Goal: Task Accomplishment & Management: Complete application form

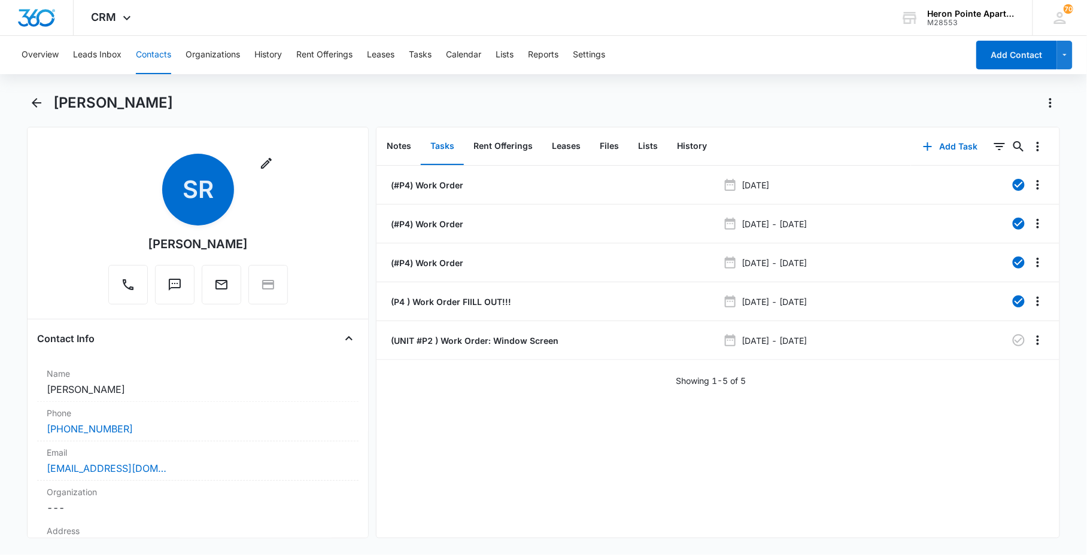
click at [140, 66] on button "Contacts" at bounding box center [153, 55] width 35 height 38
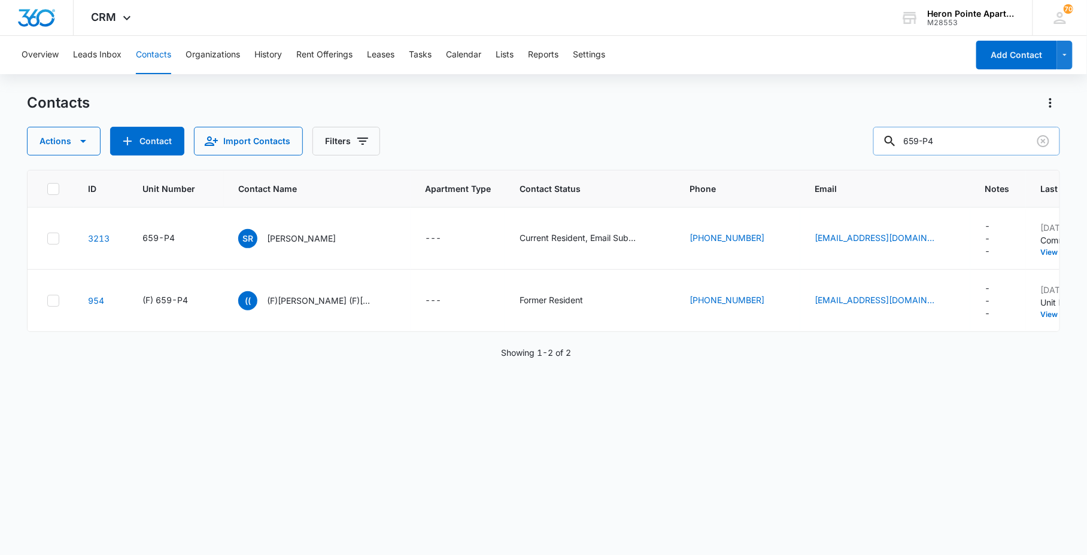
click at [988, 144] on input "659-P4" at bounding box center [966, 141] width 187 height 29
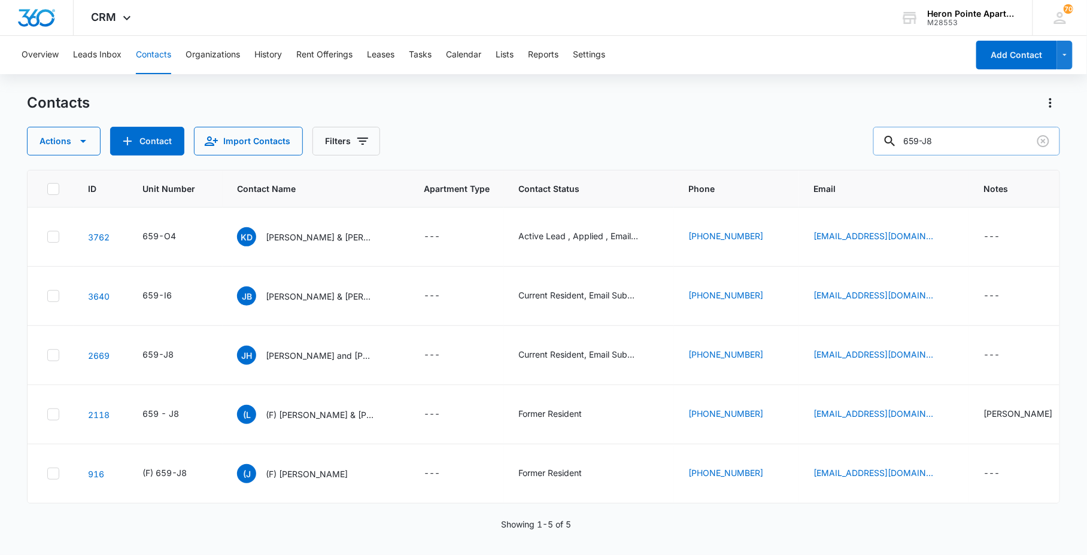
click at [974, 138] on input "659-J8" at bounding box center [966, 141] width 187 height 29
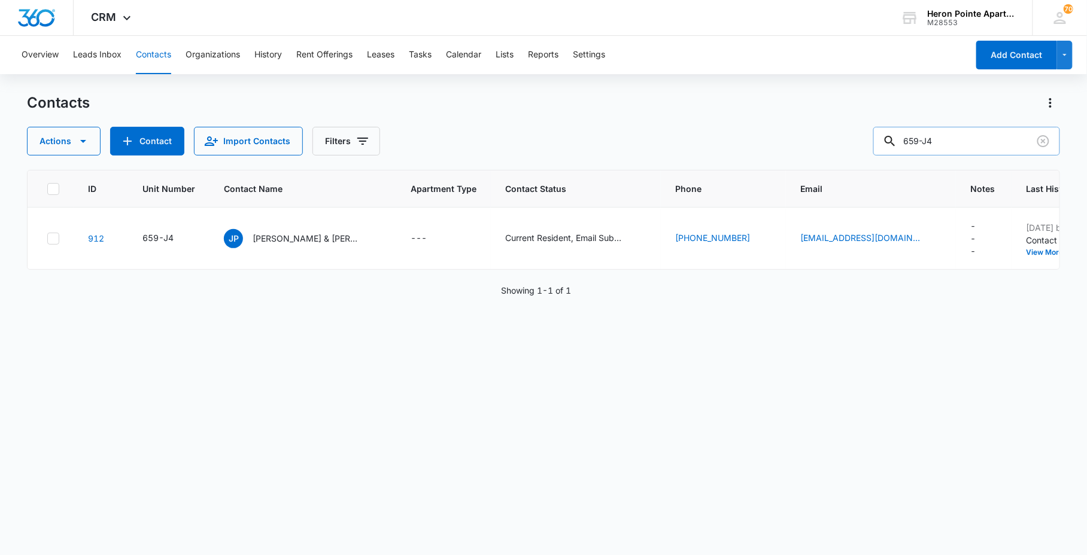
click at [951, 139] on input "659-J4" at bounding box center [966, 141] width 187 height 29
type input "659-2J4"
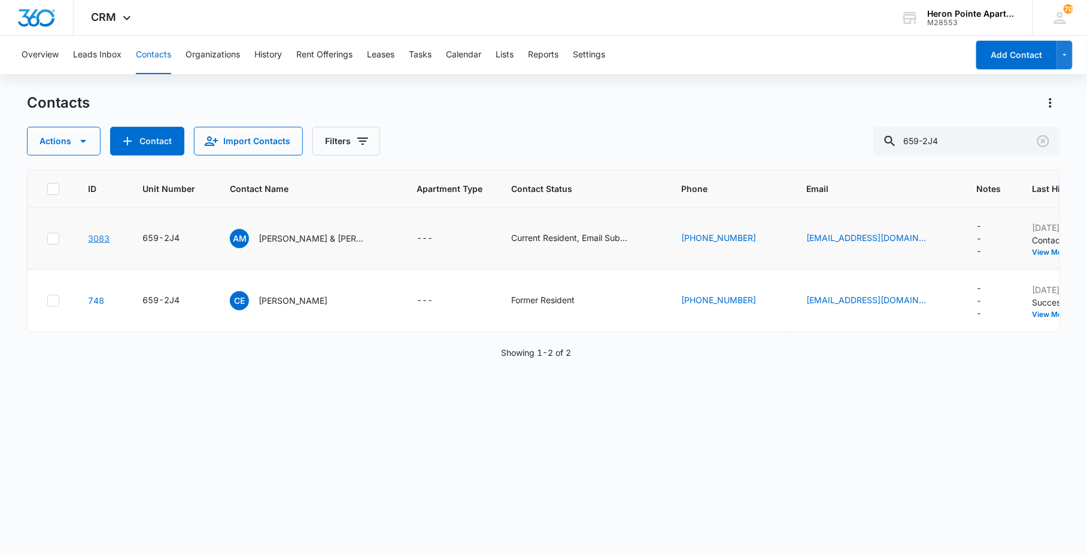
click at [94, 236] on link "3083" at bounding box center [99, 238] width 22 height 10
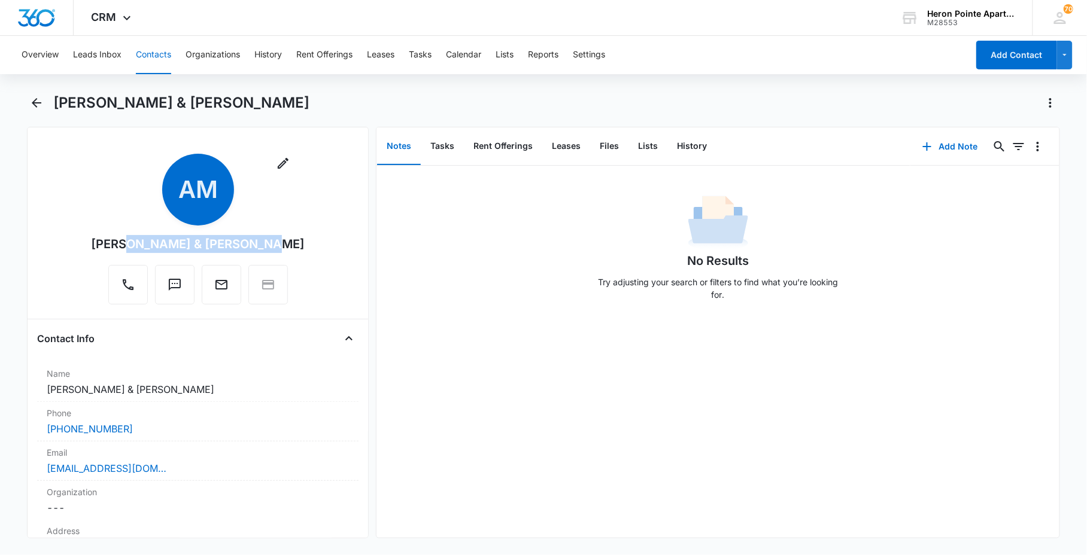
drag, startPoint x: 108, startPoint y: 243, endPoint x: 235, endPoint y: 230, distance: 127.6
click at [235, 230] on div "Remove AM [PERSON_NAME] & [PERSON_NAME]" at bounding box center [198, 229] width 214 height 151
drag, startPoint x: 235, startPoint y: 230, endPoint x: 225, endPoint y: 242, distance: 15.8
click at [225, 242] on div "[PERSON_NAME] & [PERSON_NAME]" at bounding box center [198, 244] width 214 height 18
click at [8, 294] on main "[PERSON_NAME] & [PERSON_NAME] Remove AM [PERSON_NAME] & [PERSON_NAME] Contact I…" at bounding box center [543, 323] width 1087 height 460
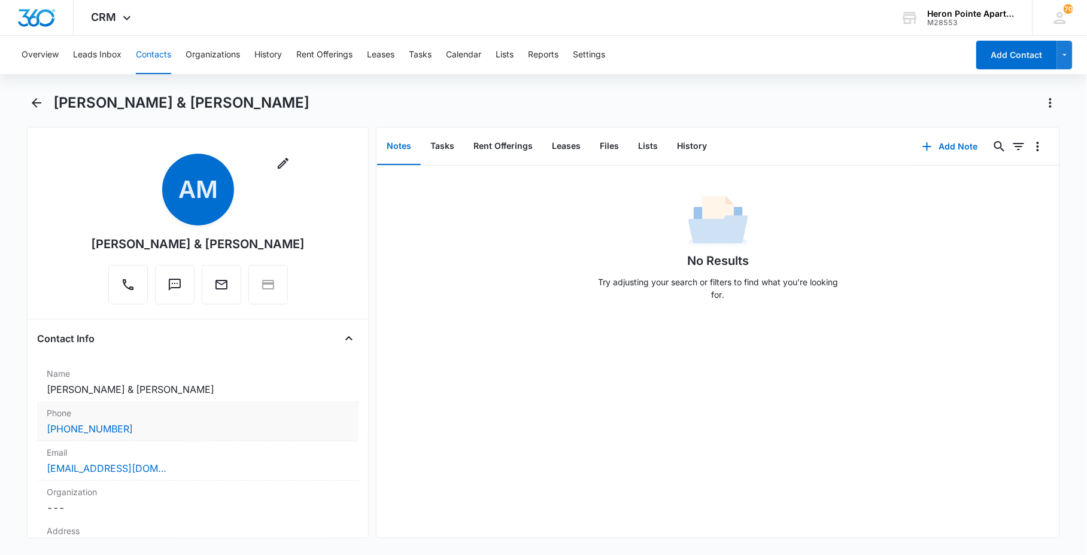
scroll to position [133, 0]
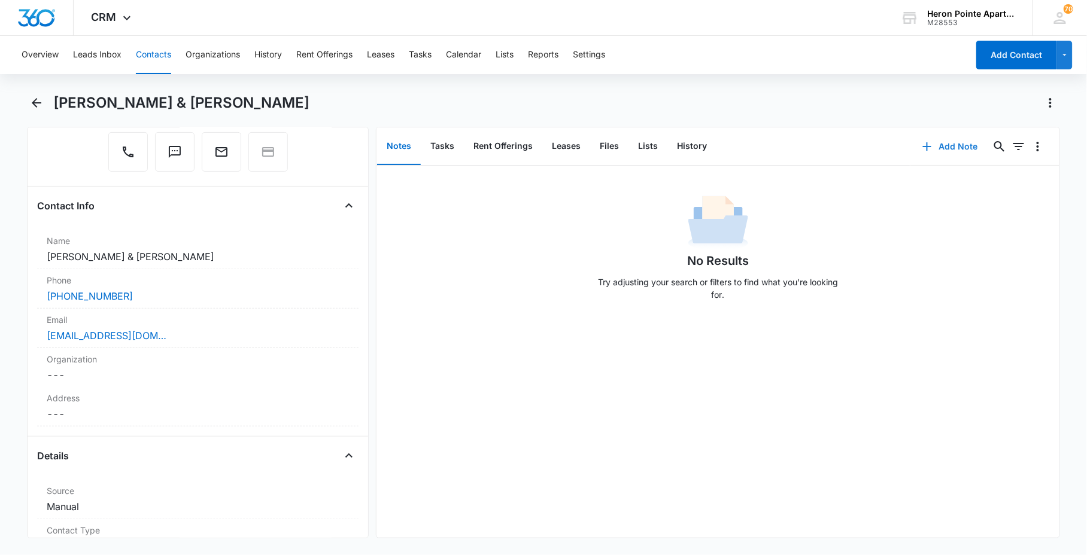
click at [946, 142] on button "Add Note" at bounding box center [950, 146] width 80 height 29
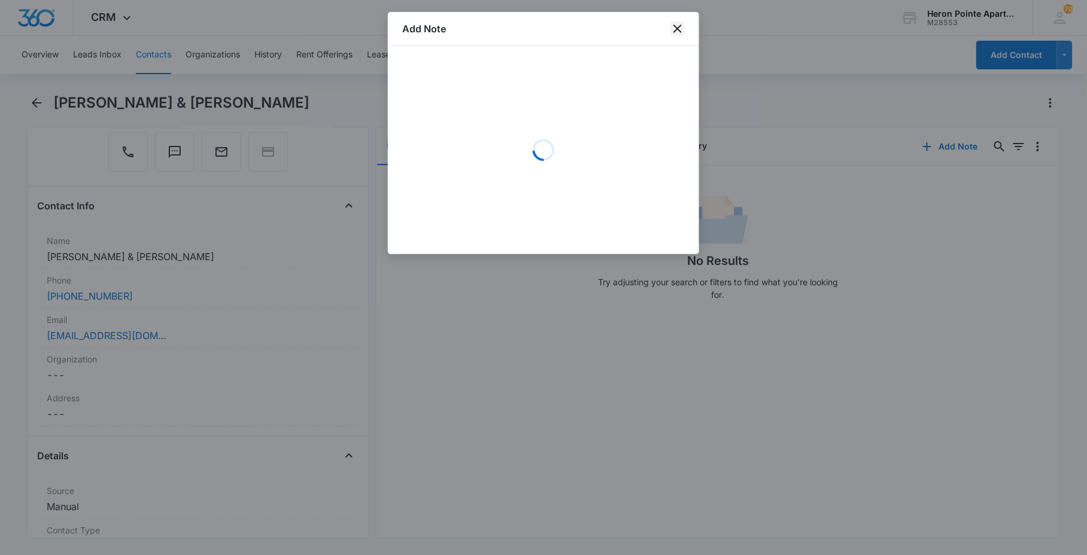
click at [681, 28] on icon "close" at bounding box center [677, 29] width 14 height 14
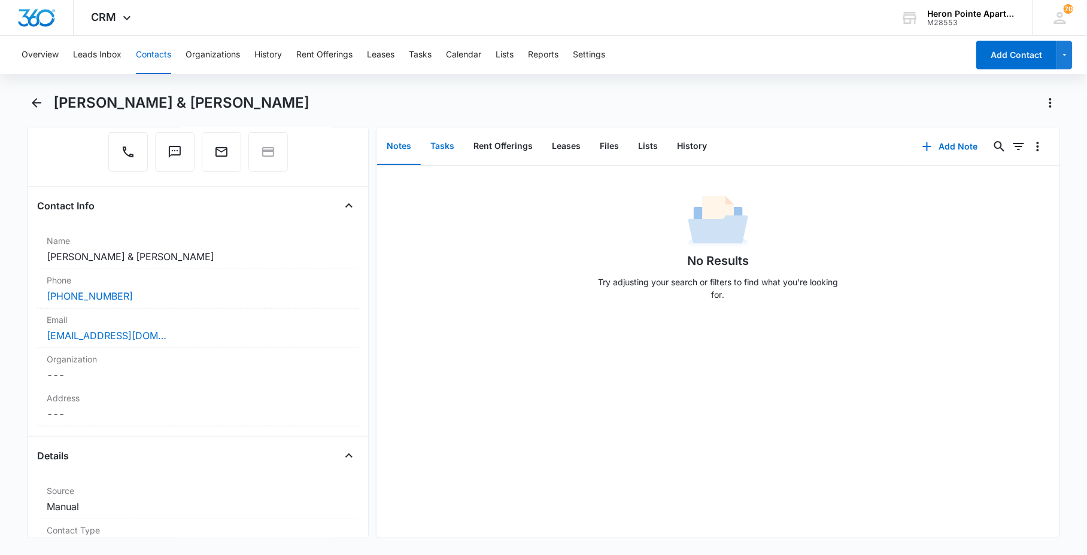
click at [444, 146] on button "Tasks" at bounding box center [442, 146] width 43 height 37
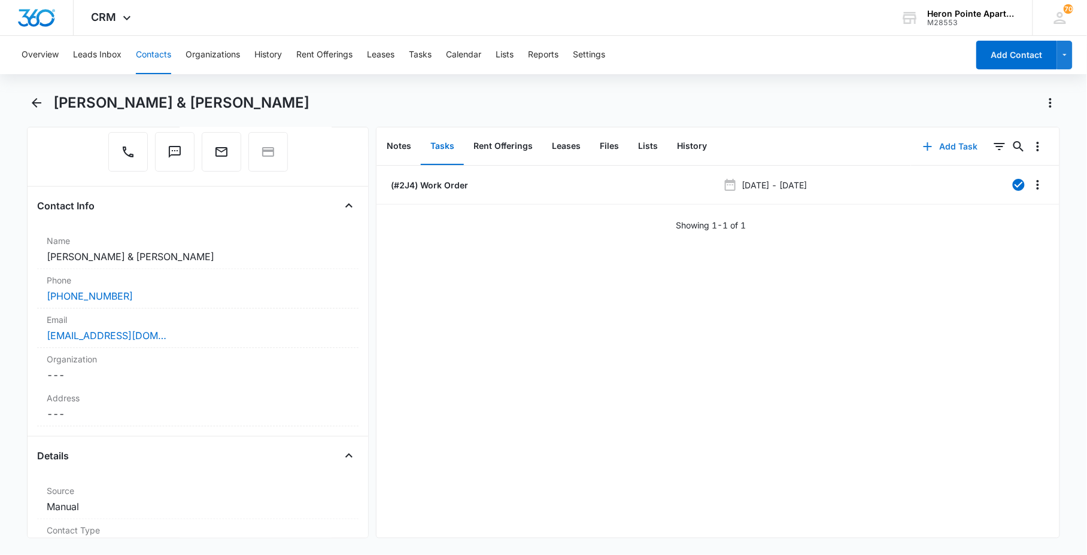
click at [948, 145] on button "Add Task" at bounding box center [950, 146] width 79 height 29
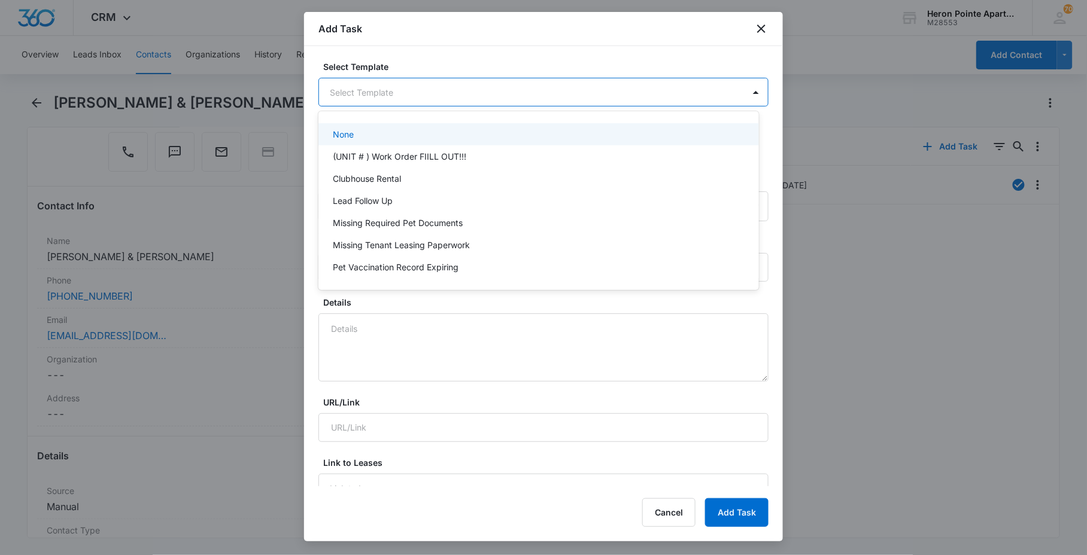
click at [401, 88] on body "CRM Apps Reputation Websites Forms CRM Email Social Content Ads Intelligence Fi…" at bounding box center [543, 277] width 1087 height 555
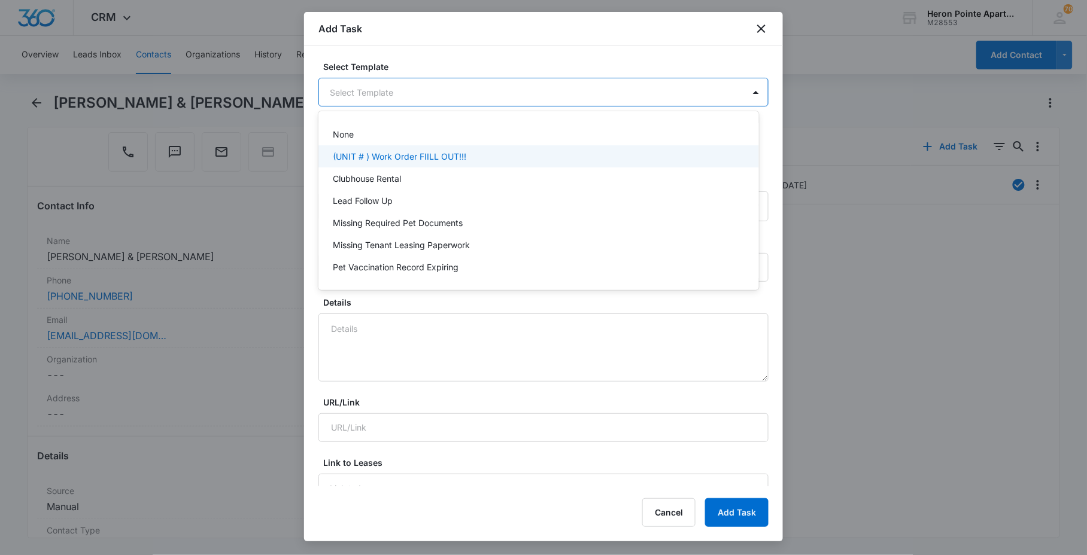
click at [402, 158] on p "(UNIT # ) Work Order FIILL OUT!!!" at bounding box center [399, 156] width 133 height 13
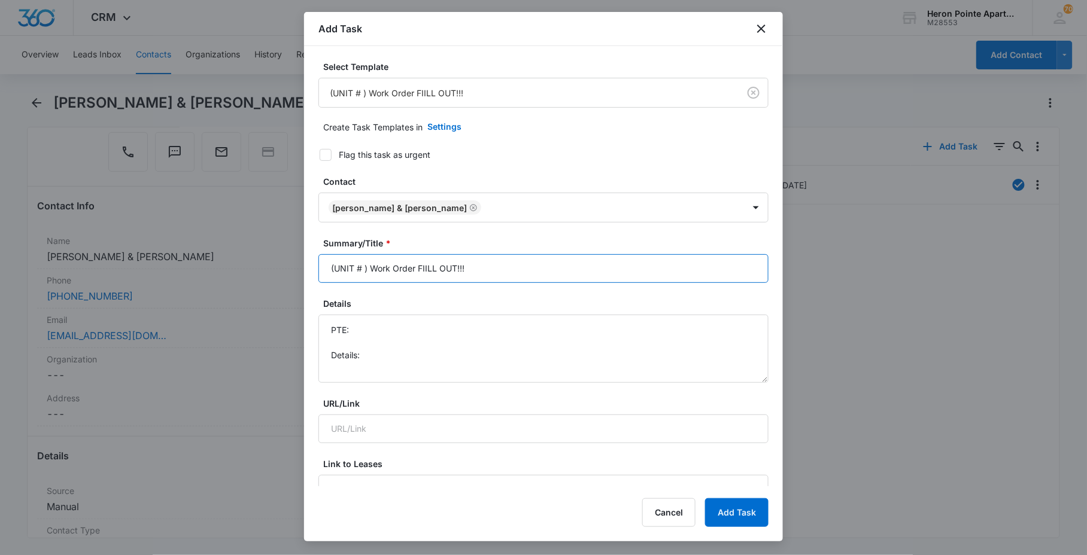
click at [499, 270] on input "(UNIT # ) Work Order FIILL OUT!!!" at bounding box center [543, 268] width 450 height 29
click at [362, 270] on input "(UNIT # ) Work Order FIILL OUT!!!" at bounding box center [543, 268] width 450 height 29
click at [666, 266] on input "(UNIT #j4 ) Work Order FIILL OUT!!!" at bounding box center [543, 268] width 450 height 29
click at [363, 271] on input "(UNIT #j4 ) Work Order: Bird nest" at bounding box center [543, 268] width 450 height 29
click at [476, 265] on input "(UNIT #J4 ) Work Order: Bird nest" at bounding box center [543, 268] width 450 height 29
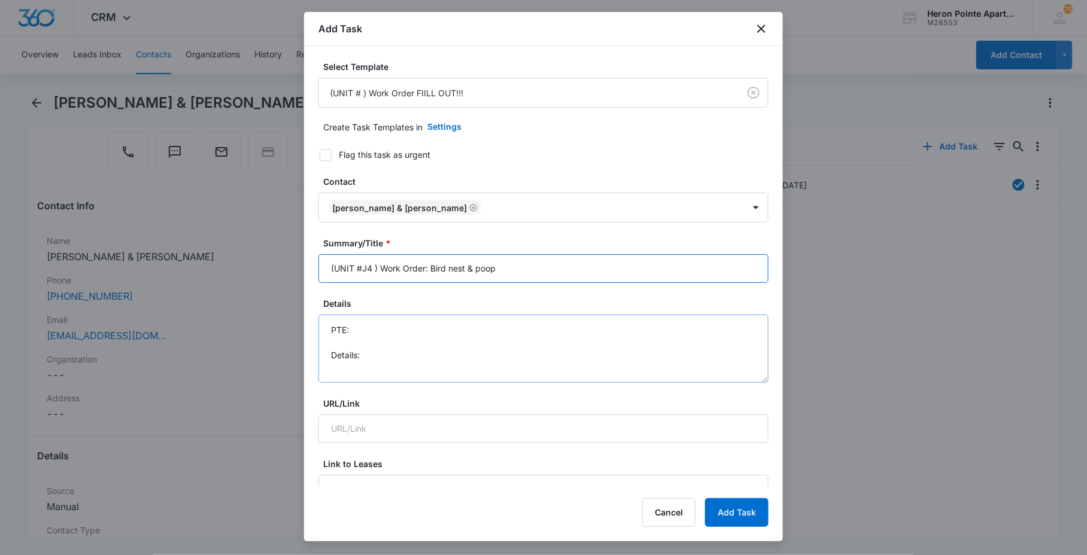
type input "(UNIT #J4 ) Work Order: Bird nest & poop"
click at [449, 357] on textarea "PTE: Details:" at bounding box center [543, 349] width 450 height 68
drag, startPoint x: 749, startPoint y: 375, endPoint x: 685, endPoint y: 406, distance: 70.9
click at [752, 448] on textarea "PTE: Details:" at bounding box center [543, 381] width 450 height 133
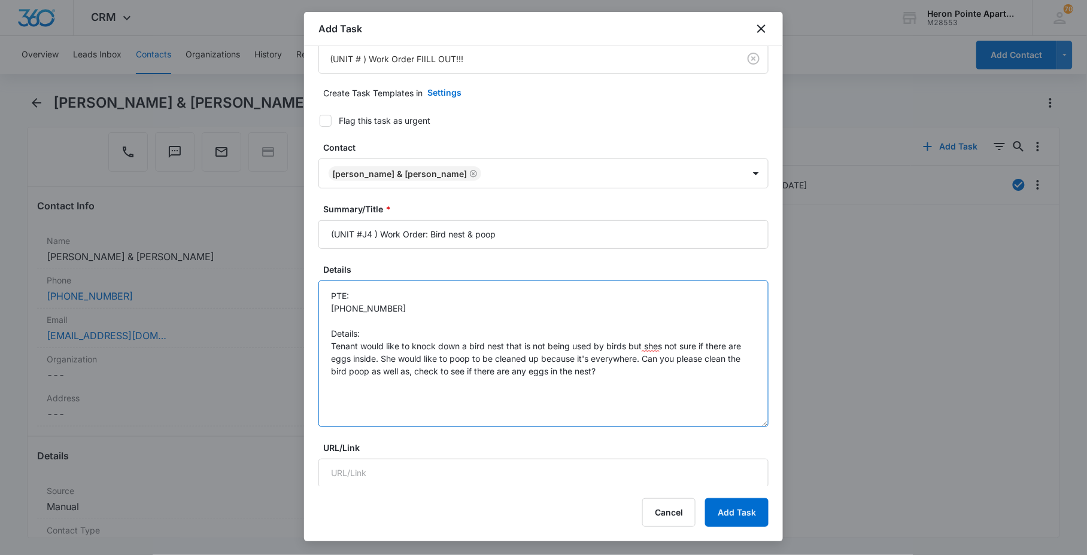
scroll to position [66, 0]
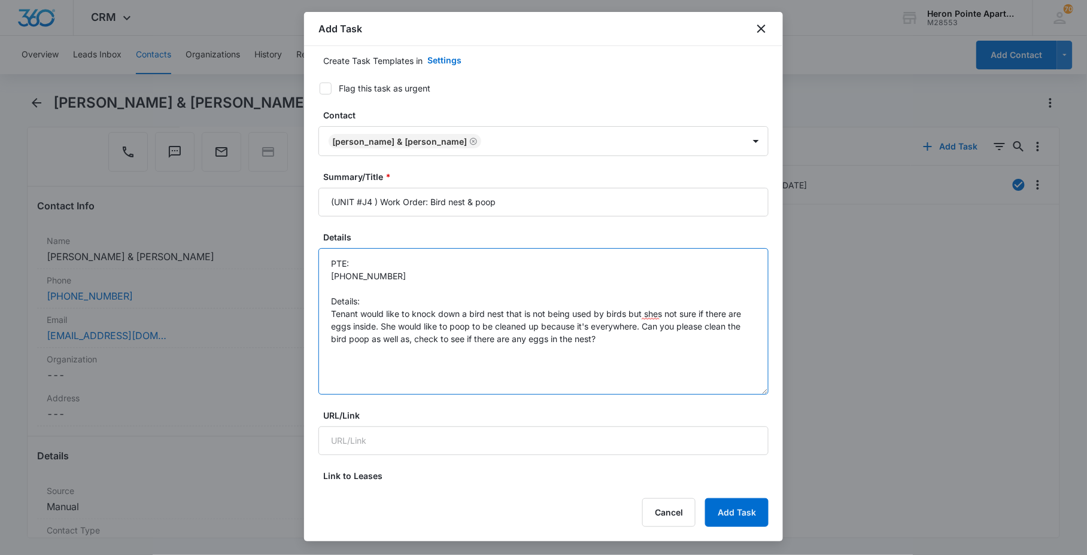
click at [333, 289] on textarea "PTE: [PHONE_NUMBER] Details: Tenant would like to knock down a bird nest that i…" at bounding box center [543, 321] width 450 height 147
click at [339, 276] on textarea "PTE: [PHONE_NUMBER] Details: Tenant would like to knock down a bird nest that i…" at bounding box center [543, 321] width 450 height 147
drag, startPoint x: 625, startPoint y: 320, endPoint x: 631, endPoint y: 315, distance: 7.6
click at [625, 319] on textarea "PTE: [PHONE_NUMBER] Details: Tenant would like to knock down a bird nest that i…" at bounding box center [543, 321] width 450 height 147
click at [631, 314] on textarea "PTE: [PHONE_NUMBER] Details: Tenant would like to knock down a bird nest that i…" at bounding box center [543, 321] width 450 height 147
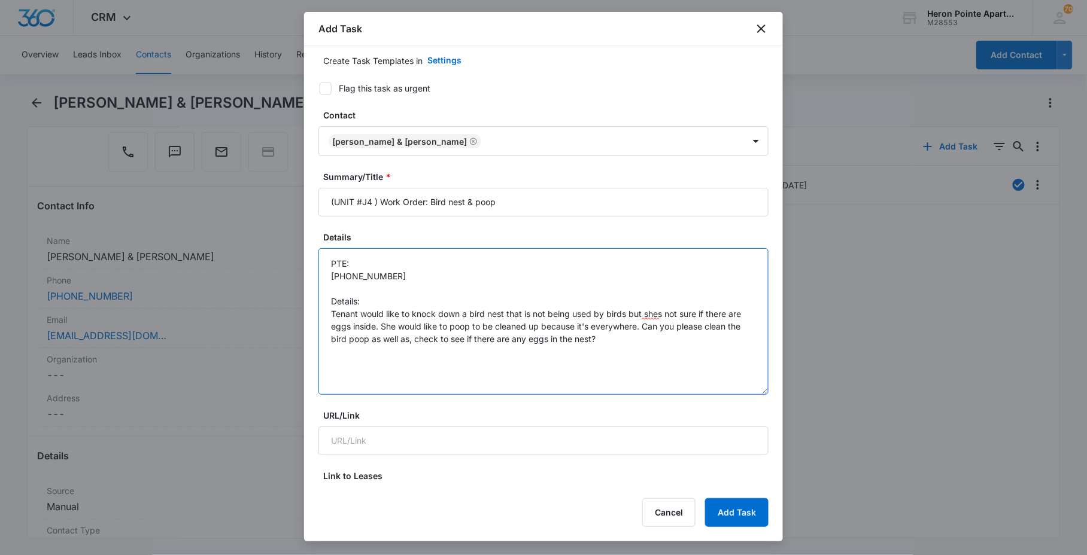
click at [627, 314] on textarea "PTE: [PHONE_NUMBER] Details: Tenant would like to knock down a bird nest that i…" at bounding box center [543, 321] width 450 height 147
drag, startPoint x: 345, startPoint y: 329, endPoint x: 451, endPoint y: 299, distance: 110.1
click at [451, 299] on textarea "PTE: [PHONE_NUMBER] Details: Tenant would like to knock down a bird nest that i…" at bounding box center [543, 321] width 450 height 147
click at [433, 318] on textarea "PTE: [PHONE_NUMBER] Details: Tenant would like to knock down a bird nest that i…" at bounding box center [543, 321] width 450 height 147
drag, startPoint x: 437, startPoint y: 324, endPoint x: 650, endPoint y: 333, distance: 213.3
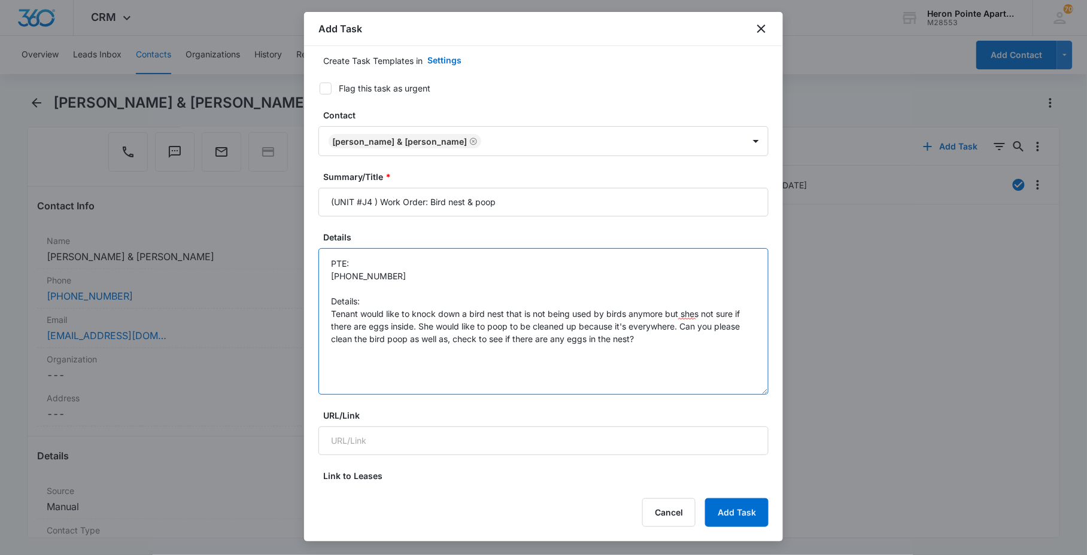
click at [650, 333] on textarea "PTE: [PHONE_NUMBER] Details: Tenant would like to knock down a bird nest that i…" at bounding box center [543, 321] width 450 height 147
click at [482, 324] on textarea "PTE: [PHONE_NUMBER] Details: Tenant would like to knock down a bird nest that i…" at bounding box center [543, 321] width 450 height 147
click at [683, 332] on textarea "PTE: [PHONE_NUMBER] Details: Tenant would like to knock down a bird nest that i…" at bounding box center [543, 321] width 450 height 147
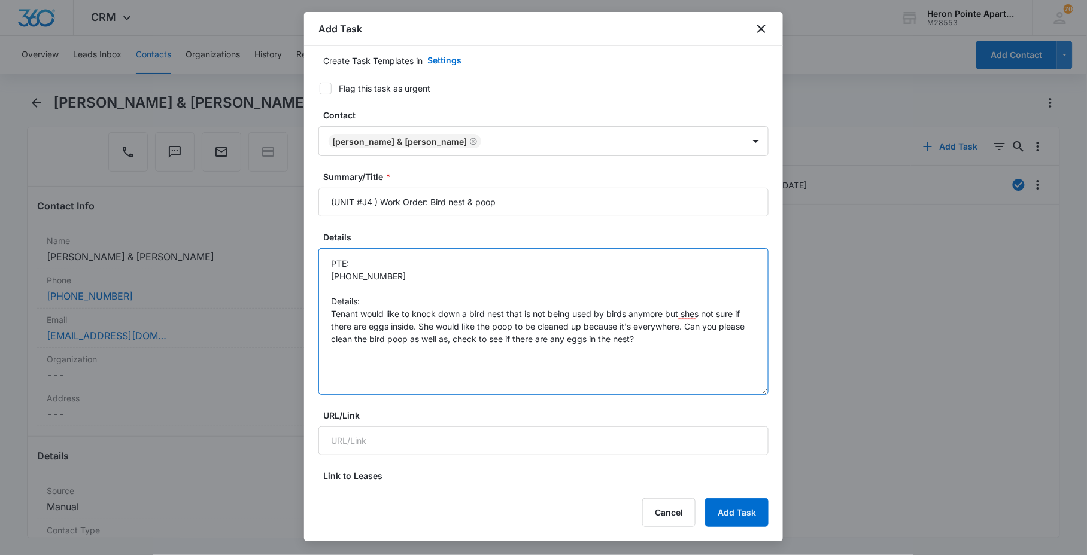
drag, startPoint x: 379, startPoint y: 344, endPoint x: 476, endPoint y: 334, distance: 96.9
click at [474, 334] on textarea "PTE: [PHONE_NUMBER] Details: Tenant would like to knock down a bird nest that i…" at bounding box center [543, 321] width 450 height 147
click at [476, 333] on textarea "PTE: [PHONE_NUMBER] Details: Tenant would like to knock down a bird nest that i…" at bounding box center [543, 321] width 450 height 147
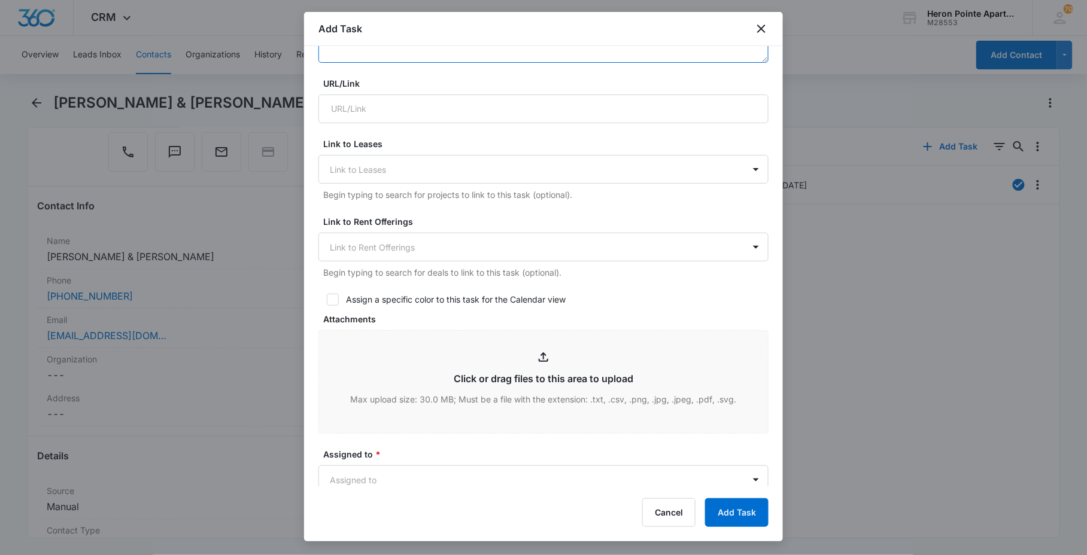
scroll to position [713, 0]
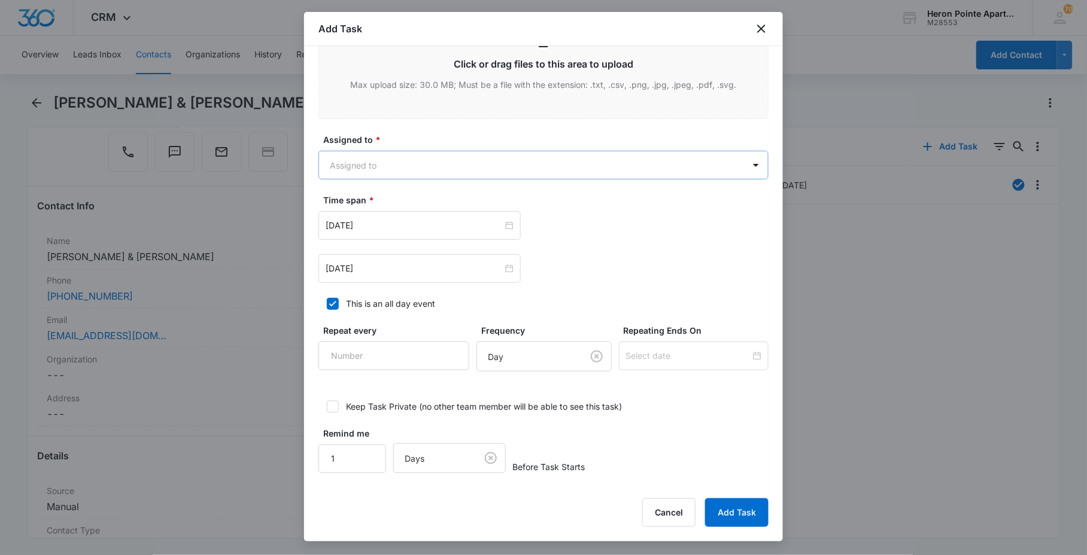
type textarea "PTE: [PHONE_NUMBER] Details: Tenant would like to knock down a bird nest that i…"
click at [403, 153] on body "CRM Apps Reputation Websites Forms CRM Email Social Content Ads Intelligence Fi…" at bounding box center [543, 277] width 1087 height 555
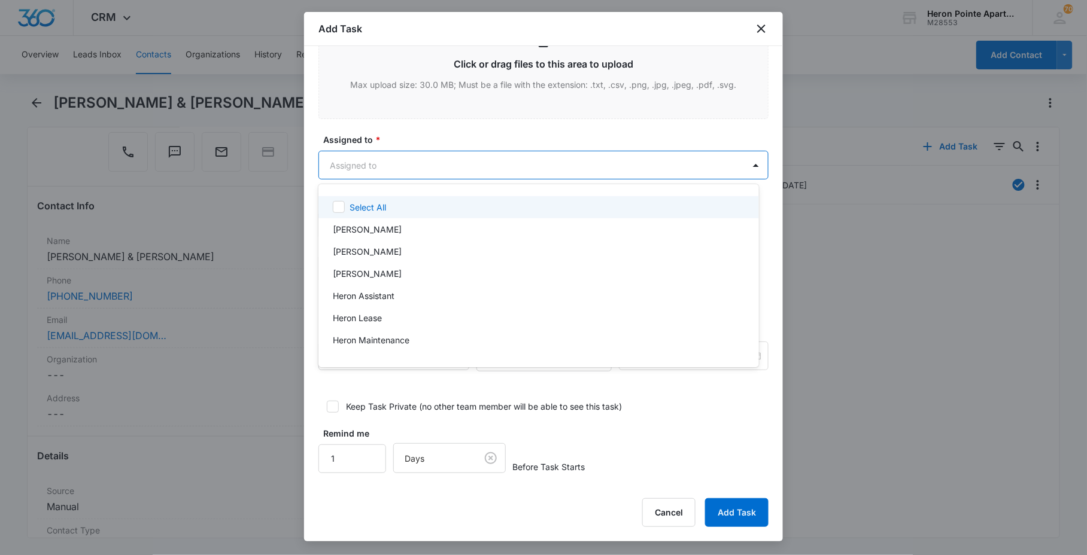
type input "a"
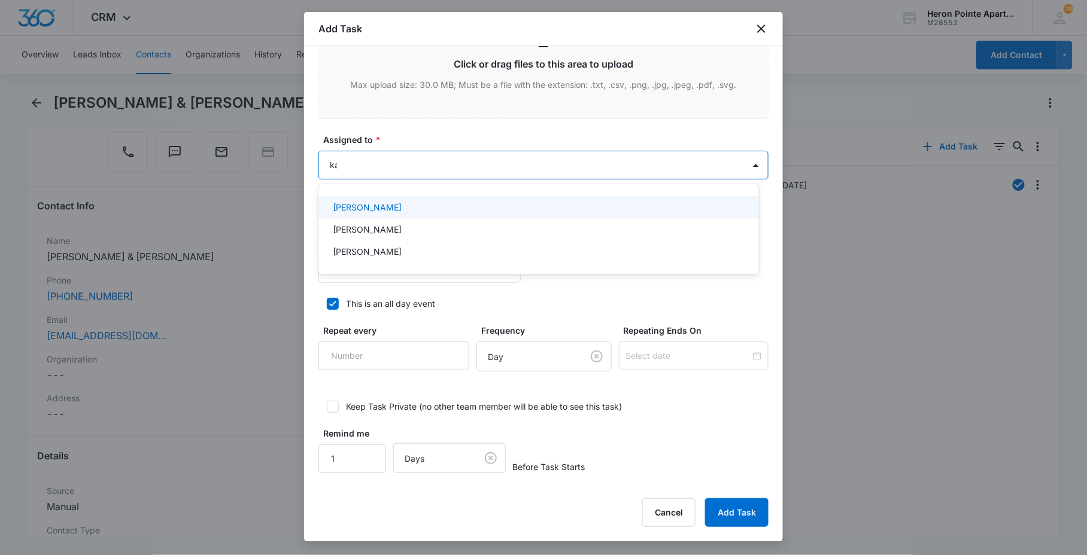
type input "[DEMOGRAPHIC_DATA]"
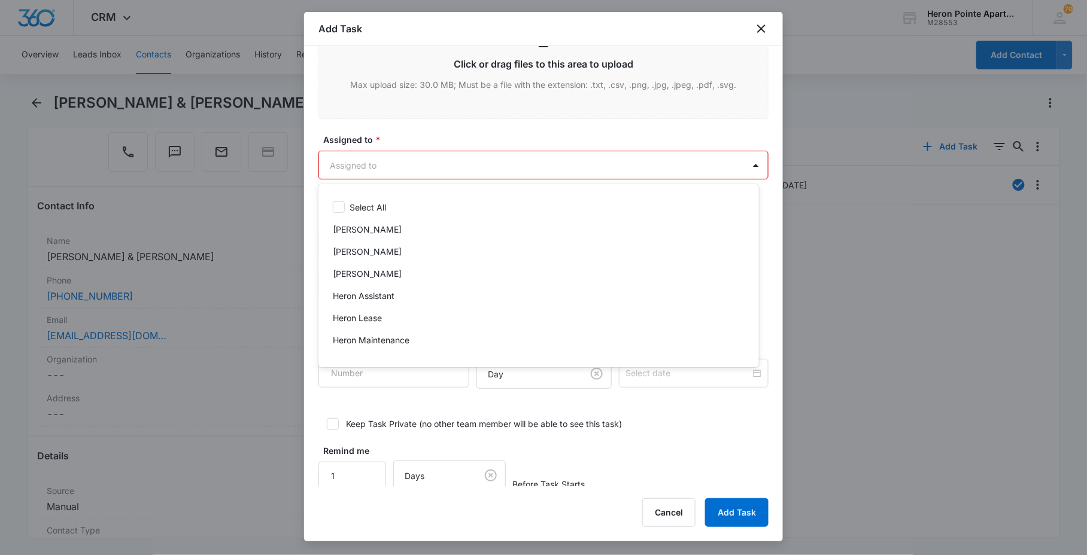
click at [406, 160] on div at bounding box center [543, 277] width 1087 height 555
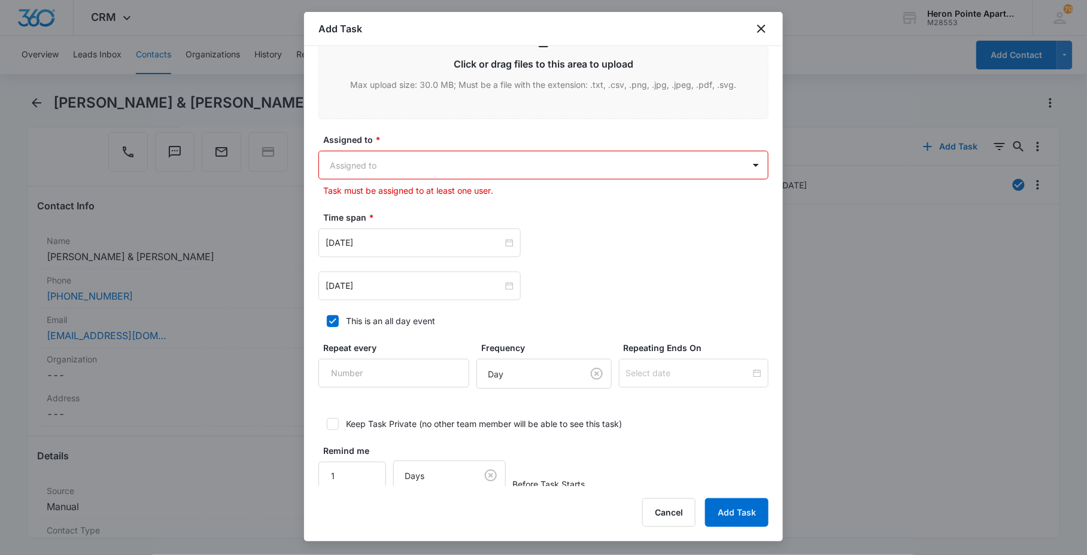
click at [406, 160] on body "CRM Apps Reputation Websites Forms CRM Email Social Content Ads Intelligence Fi…" at bounding box center [543, 277] width 1087 height 555
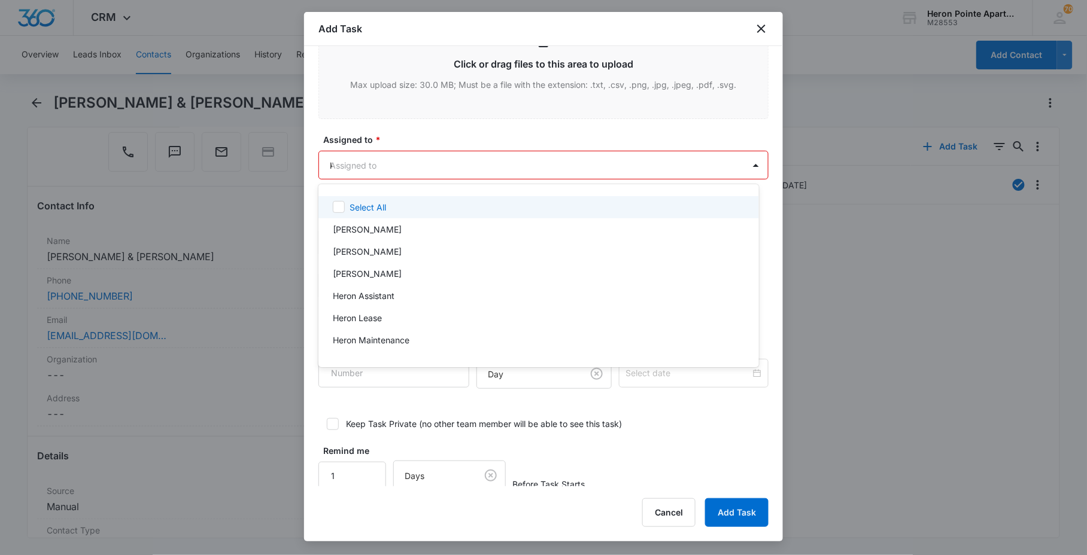
type input "[DEMOGRAPHIC_DATA]"
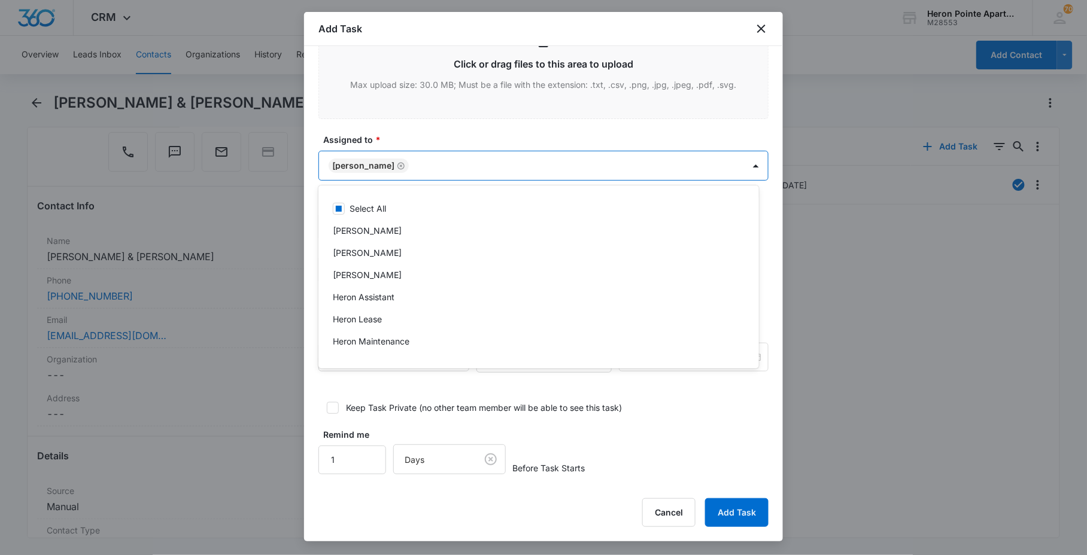
click at [421, 133] on div at bounding box center [543, 277] width 1087 height 555
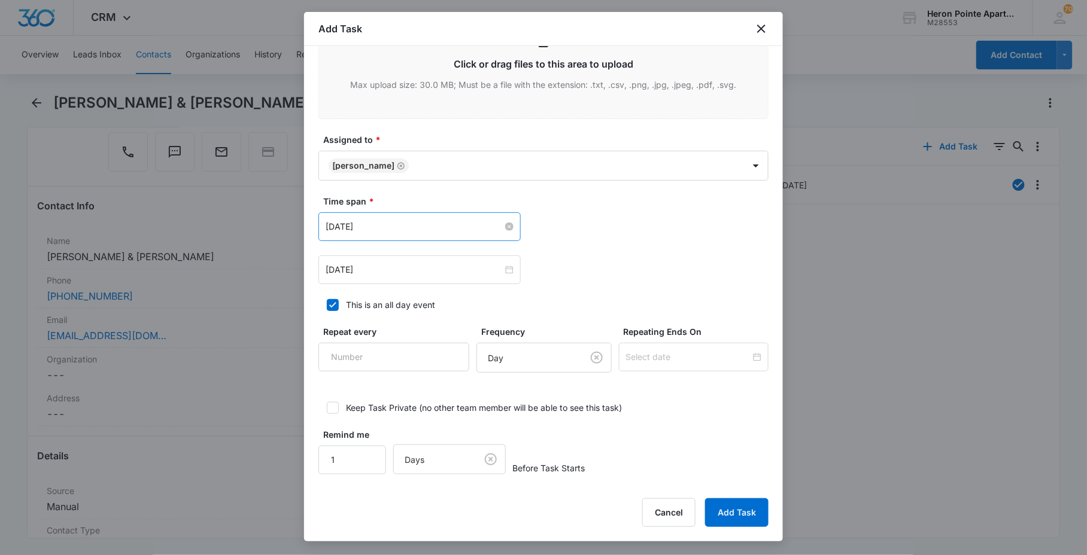
click at [427, 230] on input "[DATE]" at bounding box center [414, 226] width 177 height 13
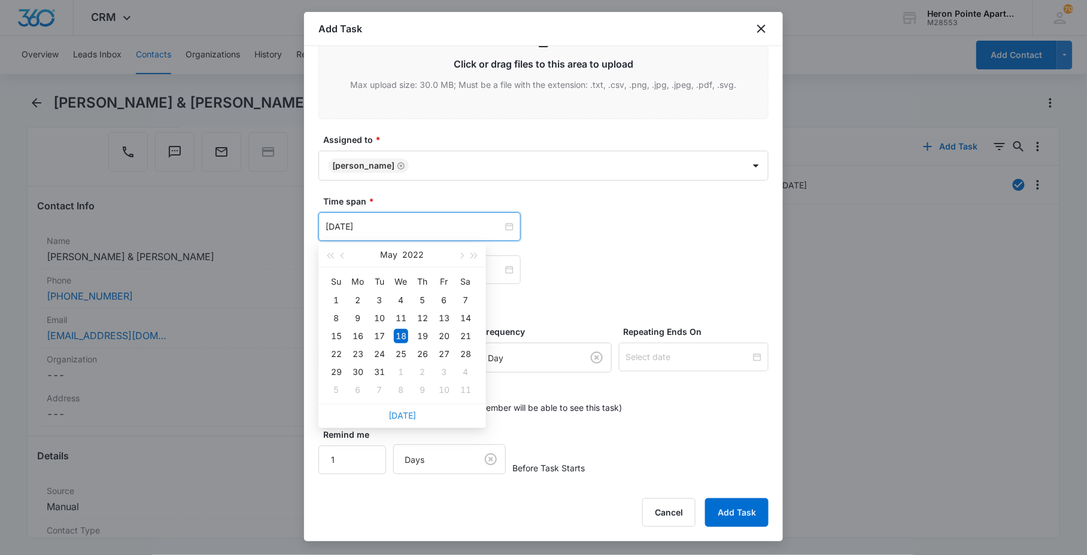
click at [402, 414] on link "[DATE]" at bounding box center [402, 416] width 28 height 10
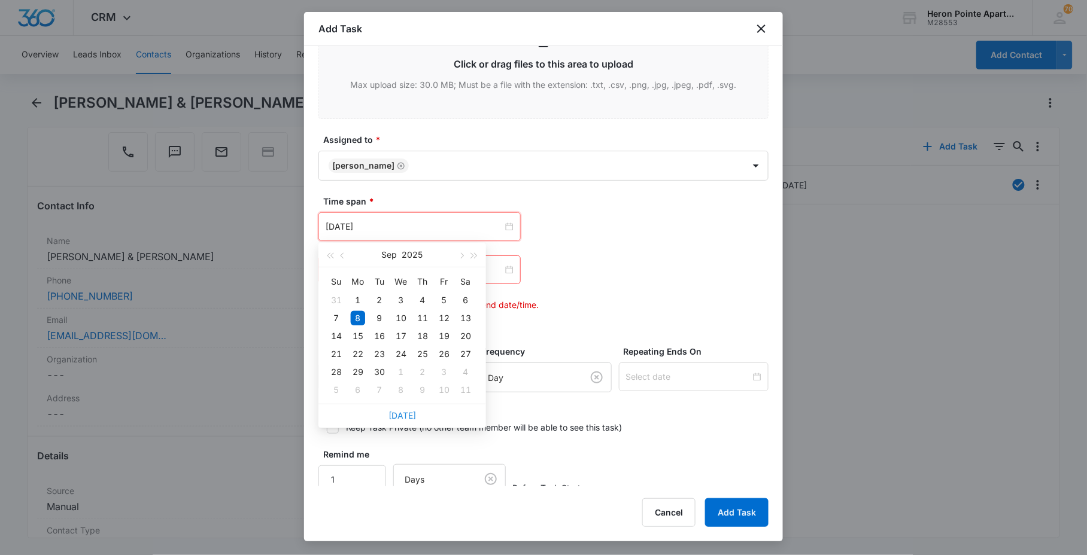
type input "[DATE]"
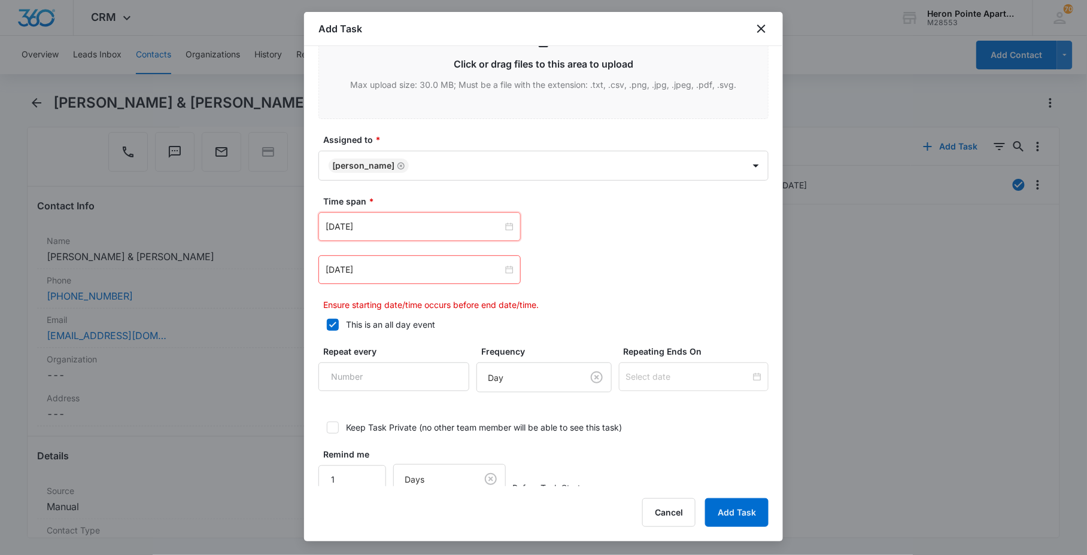
click at [393, 280] on div "[DATE]" at bounding box center [419, 270] width 202 height 29
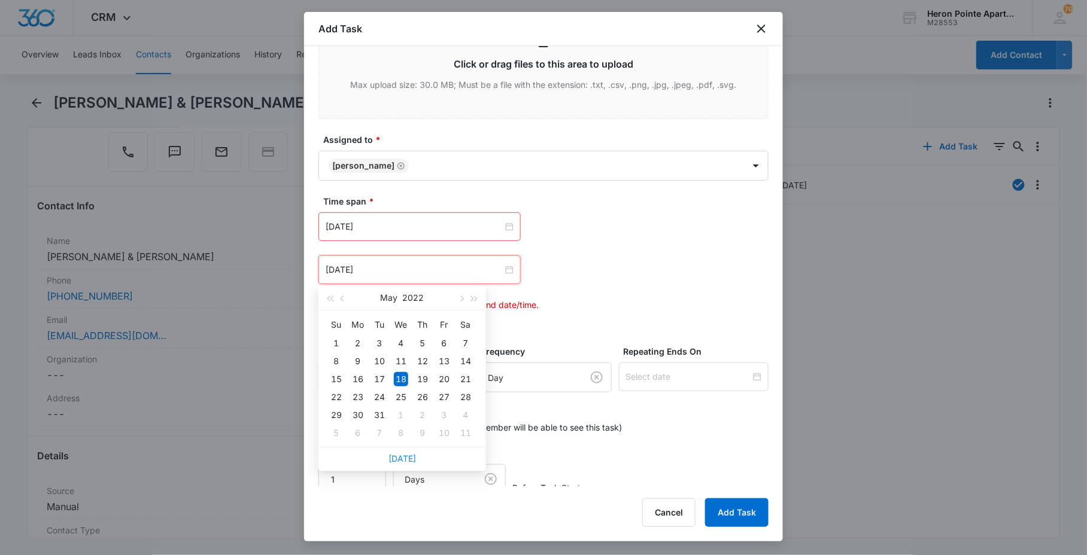
click at [403, 454] on link "[DATE]" at bounding box center [402, 459] width 28 height 10
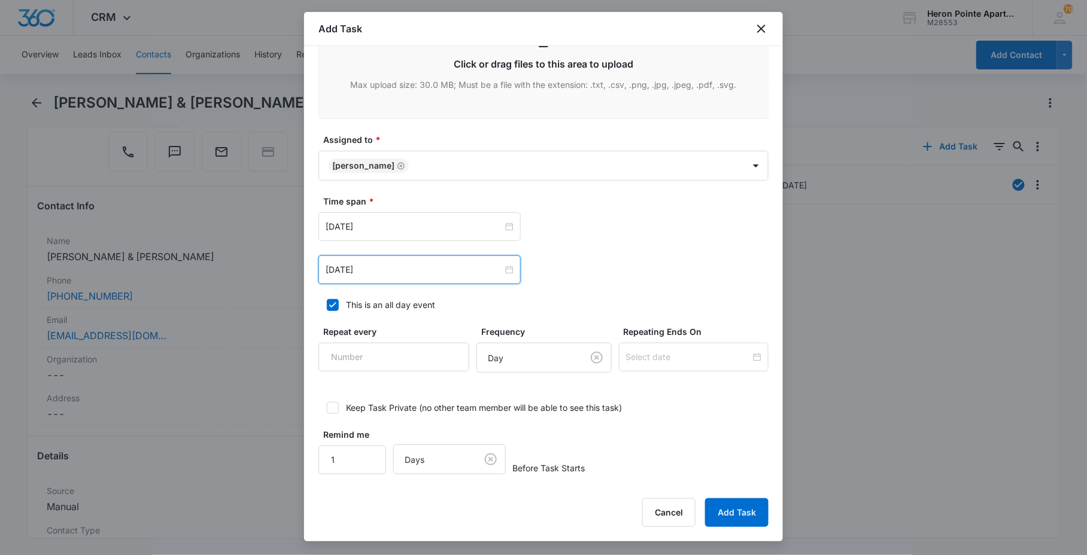
click at [393, 282] on div "[DATE]" at bounding box center [419, 270] width 202 height 29
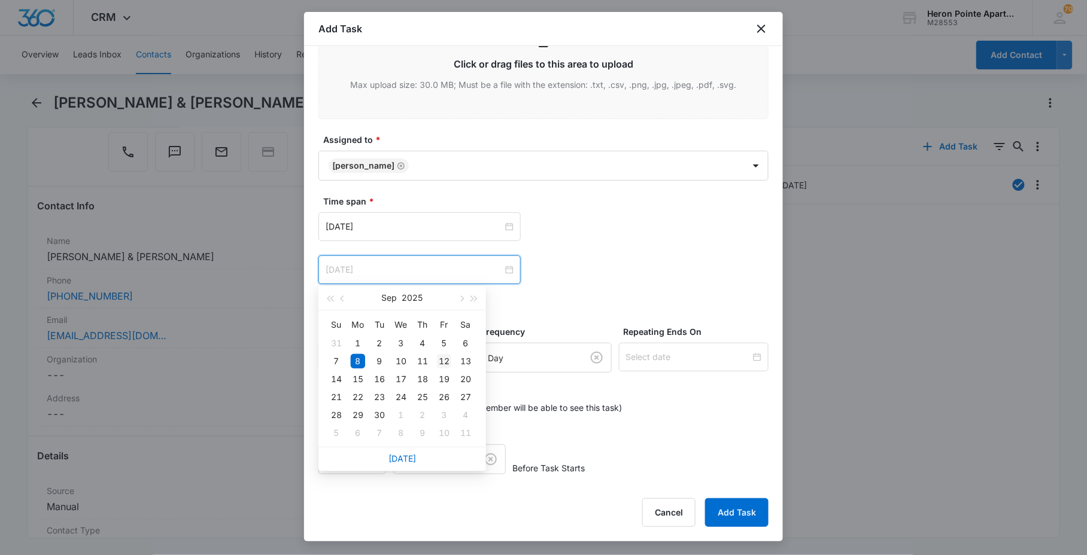
type input "[DATE]"
click at [438, 359] on div "12" at bounding box center [444, 361] width 14 height 14
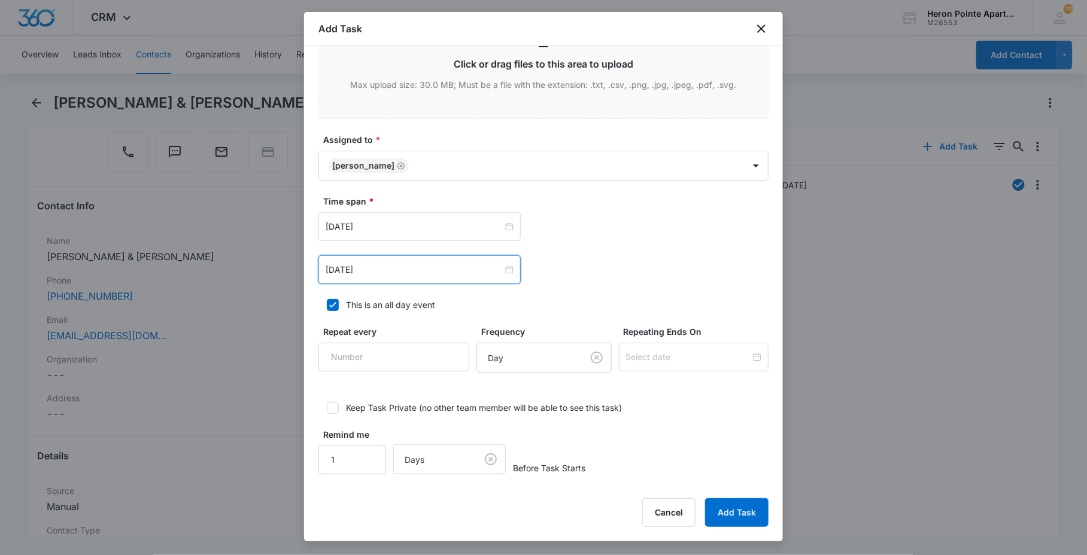
click at [681, 254] on div "[DATE] [DATE] Su Mo Tu We Th Fr Sa 31 1 2 3 4 5 6 7 8 9 10 11 12 13 14 15 16 17…" at bounding box center [543, 248] width 450 height 72
click at [728, 500] on button "Add Task" at bounding box center [736, 513] width 63 height 29
